Goal: Find specific page/section: Find specific page/section

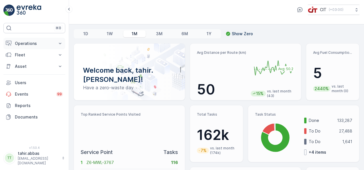
click at [31, 39] on button "Operations" at bounding box center [34, 43] width 62 height 11
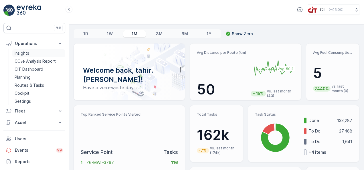
click at [20, 52] on p "Insights" at bounding box center [22, 53] width 15 height 6
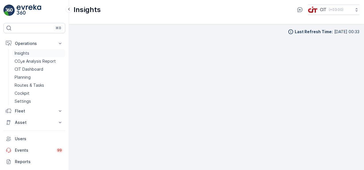
click at [25, 53] on p "Insights" at bounding box center [22, 53] width 15 height 6
click at [36, 68] on p "CIT Dashboard" at bounding box center [29, 69] width 29 height 6
